Goal: Complete application form: Complete application form

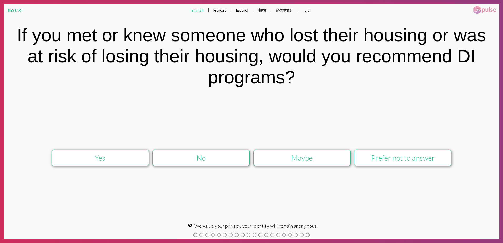
click at [195, 114] on div "Yes No Maybe Prefer not to answer keyboard_arrow_right Next" at bounding box center [252, 158] width 496 height 126
click at [103, 156] on div "Yes" at bounding box center [100, 158] width 87 height 9
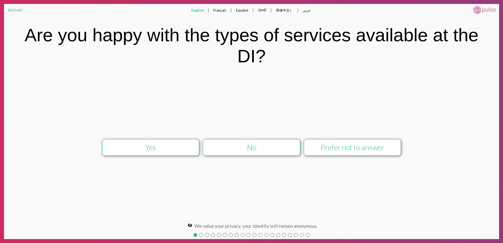
click at [144, 150] on div "Yes" at bounding box center [150, 147] width 87 height 9
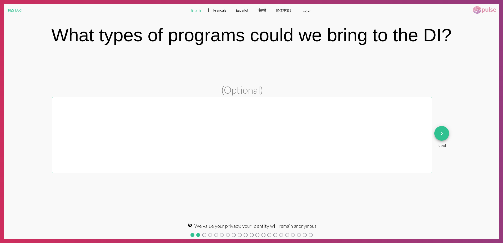
click at [443, 135] on mat-icon "keyboard_arrow_right" at bounding box center [442, 134] width 6 height 6
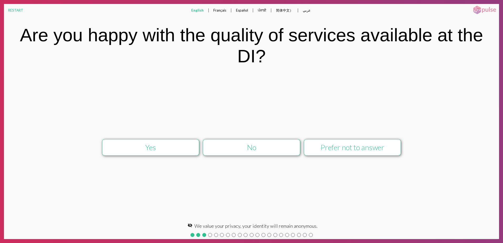
click at [168, 148] on div "Yes" at bounding box center [150, 147] width 87 height 9
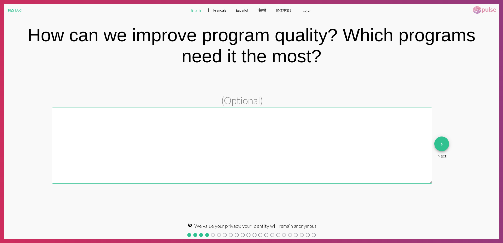
click at [441, 145] on mat-icon "keyboard_arrow_right" at bounding box center [442, 144] width 6 height 6
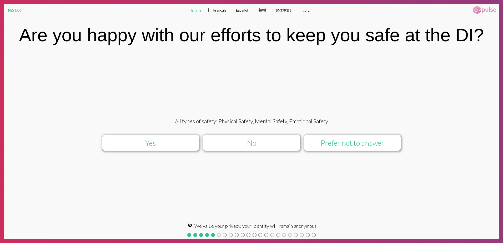
click at [170, 142] on div "Yes" at bounding box center [150, 143] width 87 height 9
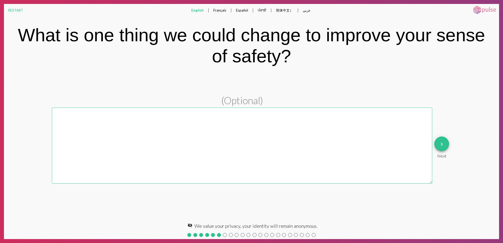
click at [445, 144] on button "keyboard_arrow_right" at bounding box center [442, 144] width 15 height 15
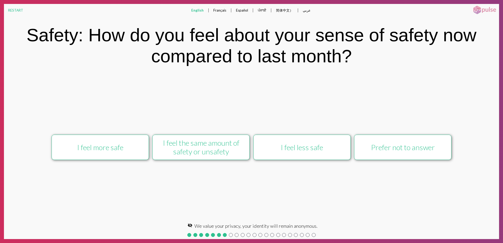
click at [122, 150] on div "I feel more safe" at bounding box center [100, 147] width 87 height 9
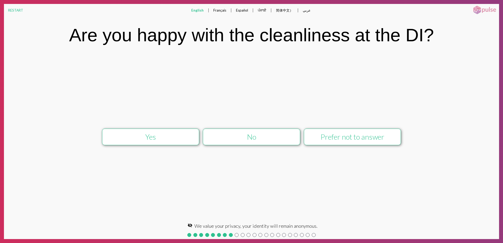
click at [230, 139] on div "No" at bounding box center [251, 137] width 87 height 9
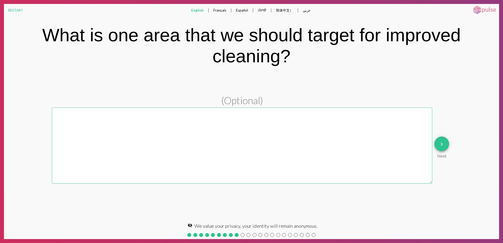
click at [448, 145] on button "keyboard_arrow_right" at bounding box center [442, 144] width 15 height 15
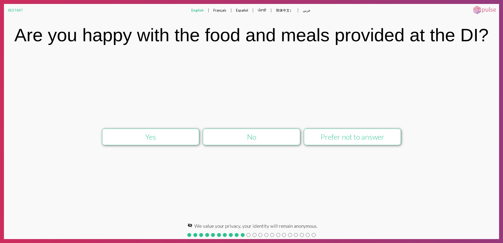
click at [270, 135] on div "No" at bounding box center [251, 137] width 87 height 9
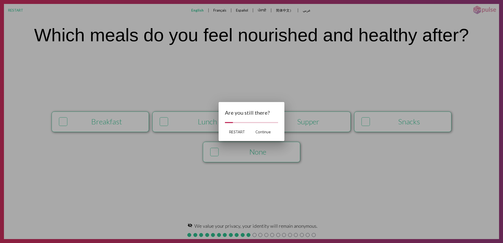
click at [268, 133] on span "Continue" at bounding box center [263, 132] width 15 height 5
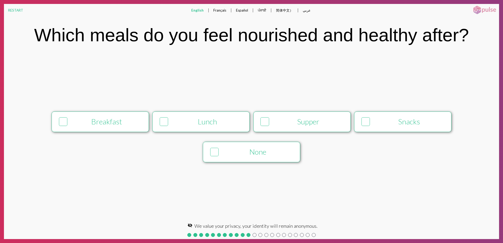
click at [266, 151] on div "None" at bounding box center [258, 152] width 74 height 9
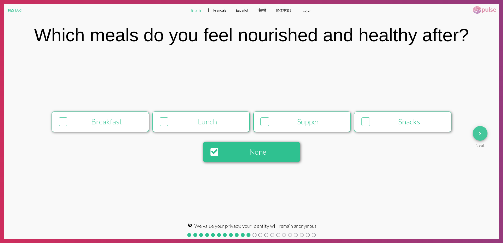
click at [478, 135] on mat-icon "keyboard_arrow_right" at bounding box center [480, 134] width 6 height 6
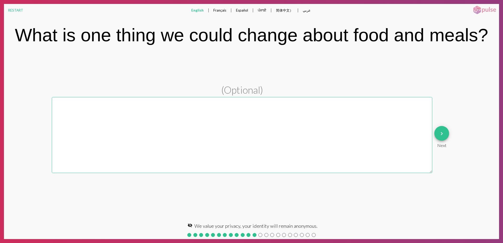
click at [439, 134] on button "keyboard_arrow_right" at bounding box center [442, 133] width 15 height 15
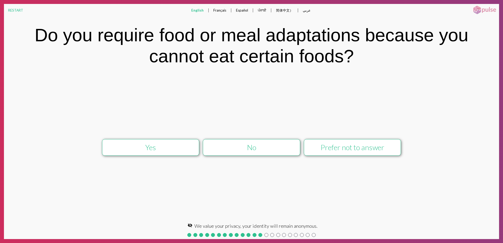
click at [171, 147] on div "Yes" at bounding box center [150, 147] width 87 height 9
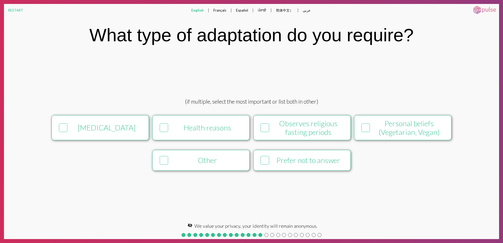
click at [127, 134] on button "[MEDICAL_DATA]" at bounding box center [100, 127] width 97 height 25
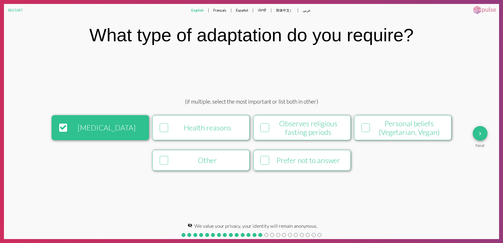
click at [481, 134] on mat-icon "keyboard_arrow_right" at bounding box center [480, 134] width 6 height 6
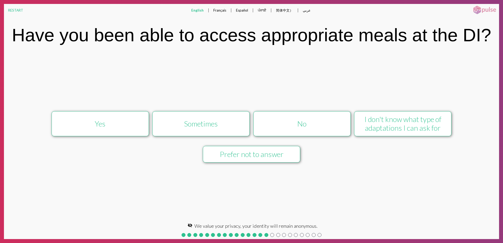
click at [329, 121] on div "No" at bounding box center [302, 124] width 87 height 9
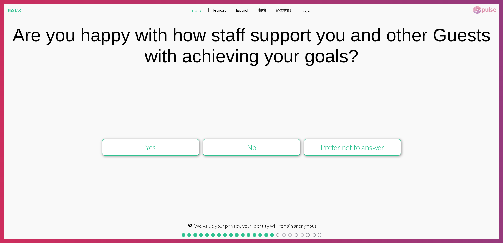
click at [252, 149] on div "No" at bounding box center [251, 147] width 87 height 9
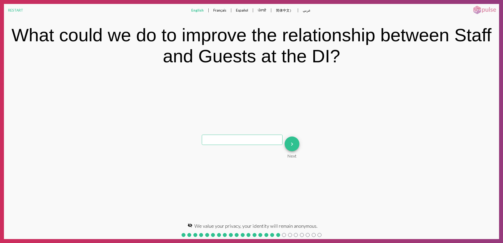
click at [293, 147] on mat-icon "keyboard_arrow_right" at bounding box center [292, 144] width 6 height 6
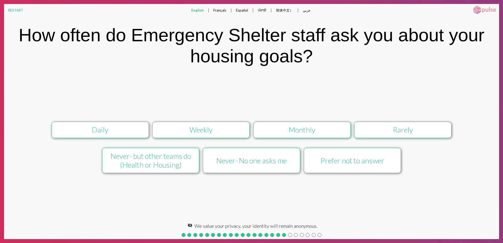
click at [362, 161] on div "Prefer not to answer" at bounding box center [352, 160] width 87 height 9
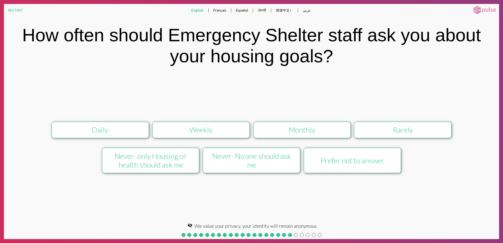
click at [361, 161] on div "Prefer not to answer" at bounding box center [352, 160] width 87 height 9
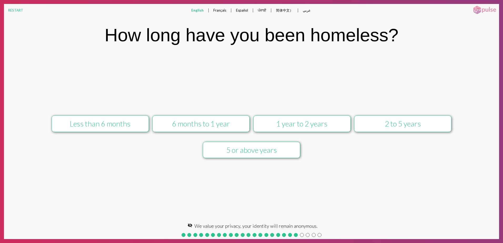
click at [83, 125] on div "Less than 6 months" at bounding box center [100, 124] width 87 height 9
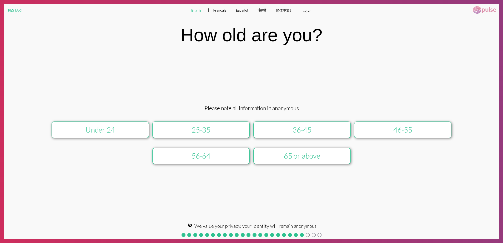
click at [83, 125] on button "Under 24" at bounding box center [100, 130] width 97 height 17
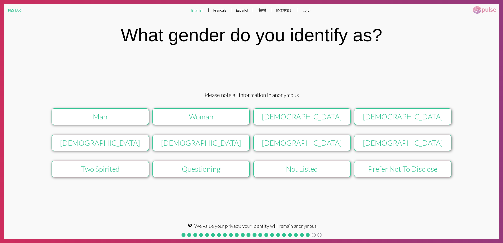
click at [83, 125] on button "Man" at bounding box center [100, 116] width 97 height 17
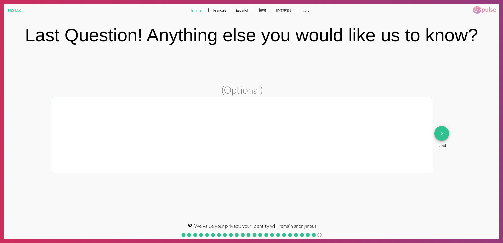
click at [441, 133] on mat-icon "keyboard_arrow_right" at bounding box center [442, 134] width 6 height 6
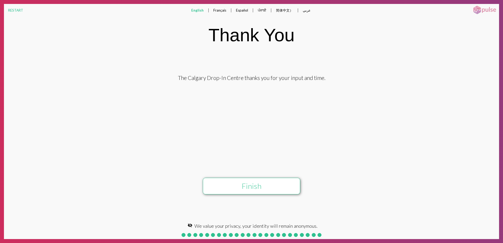
click at [264, 185] on button "Finish" at bounding box center [251, 186] width 97 height 17
